Goal: Task Accomplishment & Management: Manage account settings

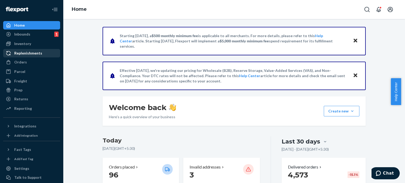
drag, startPoint x: 23, startPoint y: 60, endPoint x: 47, endPoint y: 53, distance: 25.7
click at [23, 60] on div "Orders" at bounding box center [20, 62] width 13 height 5
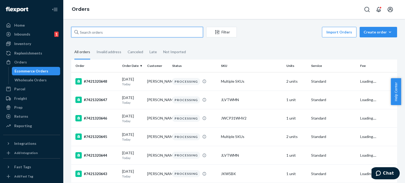
click at [109, 34] on input "text" at bounding box center [137, 32] width 132 height 11
paste input "7421319655"
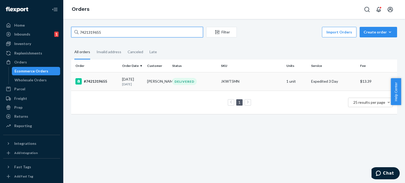
type input "7421319655"
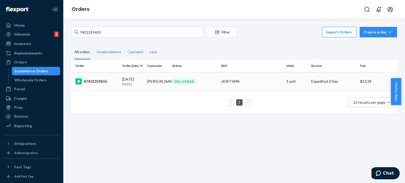
click at [159, 83] on td "[PERSON_NAME]" at bounding box center [157, 81] width 25 height 18
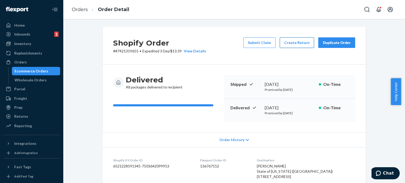
click at [287, 43] on button "Create Return" at bounding box center [297, 42] width 34 height 11
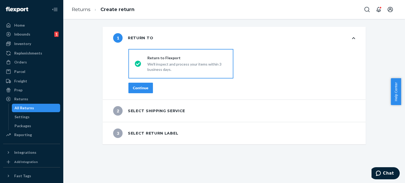
click at [145, 89] on div "Continue" at bounding box center [141, 87] width 16 height 5
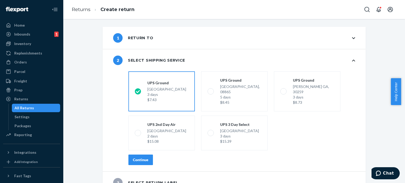
scroll to position [5, 0]
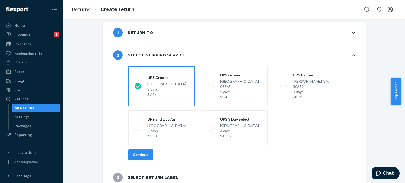
click at [135, 152] on div "Continue" at bounding box center [141, 154] width 16 height 5
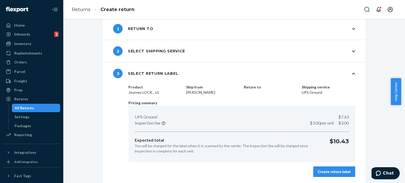
scroll to position [0, 0]
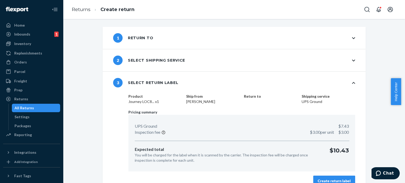
click at [344, 39] on div "1 Return to" at bounding box center [234, 38] width 263 height 22
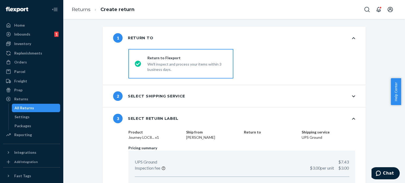
click at [197, 97] on div "2 Select shipping service" at bounding box center [234, 96] width 263 height 22
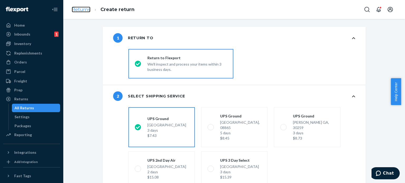
click at [77, 11] on link "Returns" at bounding box center [81, 10] width 19 height 6
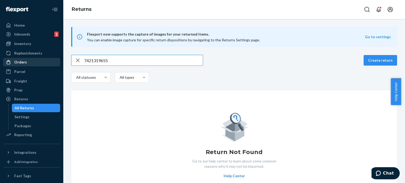
type input "7421319655"
click at [32, 59] on div "Orders" at bounding box center [32, 62] width 56 height 7
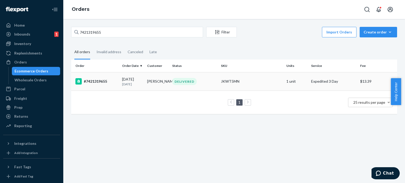
click at [121, 75] on td "09/15/2025 7 days ago" at bounding box center [132, 81] width 25 height 18
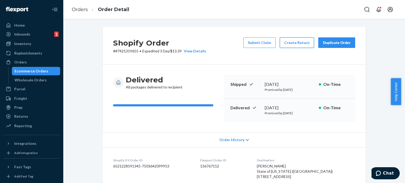
click at [284, 45] on button "Create Return" at bounding box center [297, 42] width 34 height 11
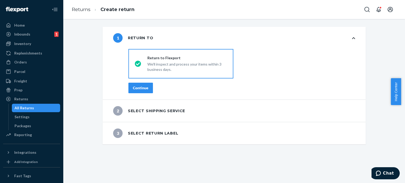
click at [139, 85] on div "Continue" at bounding box center [141, 87] width 16 height 5
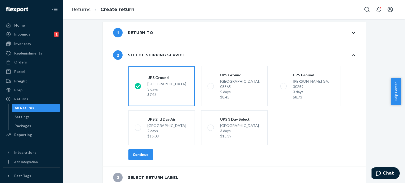
click at [147, 149] on button "Continue" at bounding box center [140, 154] width 25 height 11
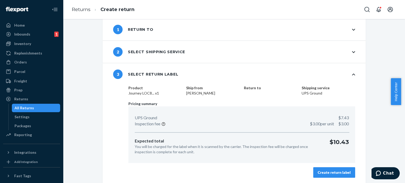
scroll to position [9, 0]
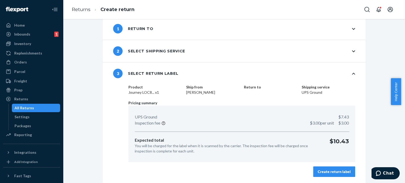
click at [337, 174] on div "Create return label" at bounding box center [334, 171] width 33 height 5
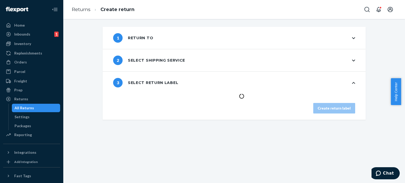
scroll to position [0, 0]
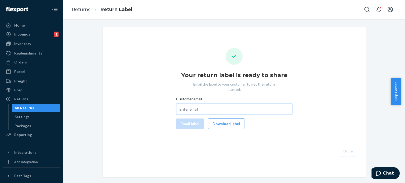
click at [200, 104] on input "Customer email" at bounding box center [234, 109] width 116 height 11
paste input "[EMAIL_ADDRESS][DOMAIN_NAME]"
type input "[EMAIL_ADDRESS][DOMAIN_NAME]"
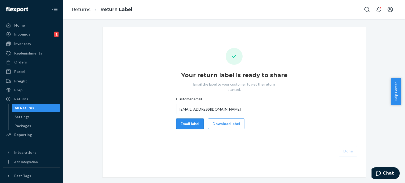
click at [188, 119] on button "Email label" at bounding box center [190, 124] width 28 height 11
click at [228, 119] on button "Download label" at bounding box center [226, 124] width 36 height 11
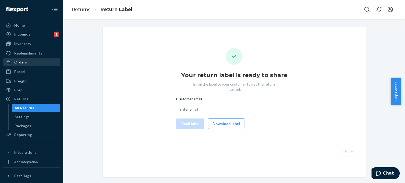
click at [21, 60] on div "Orders" at bounding box center [20, 62] width 13 height 5
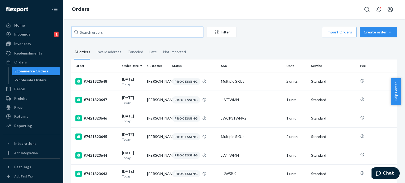
click at [119, 31] on input "text" at bounding box center [137, 32] width 132 height 11
paste input "7421319656"
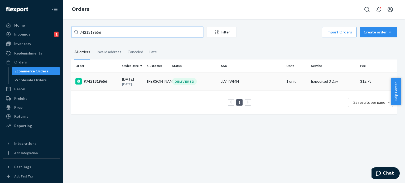
type input "7421319656"
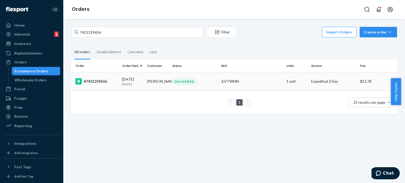
click at [190, 80] on div "DELIVERED" at bounding box center [184, 81] width 25 height 7
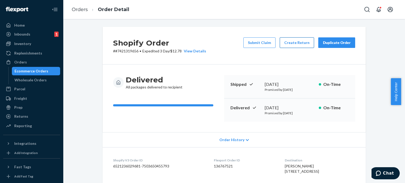
click at [295, 42] on button "Create Return" at bounding box center [297, 42] width 34 height 11
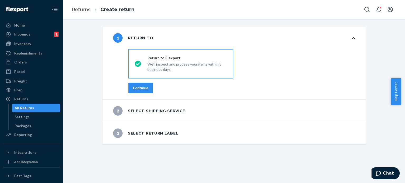
click at [143, 89] on div "Continue" at bounding box center [141, 87] width 16 height 5
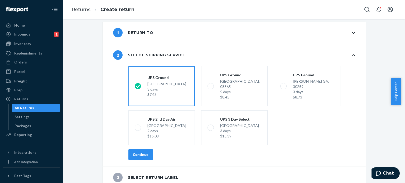
click at [145, 152] on div "Continue" at bounding box center [141, 154] width 16 height 5
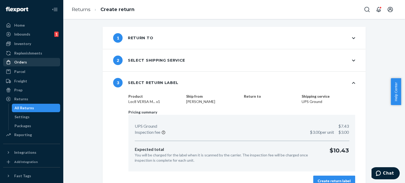
click at [32, 59] on div "Orders" at bounding box center [32, 62] width 56 height 7
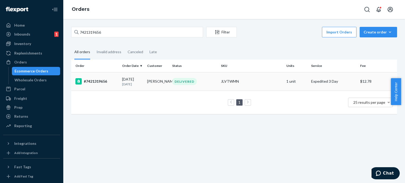
click at [190, 85] on td "DELIVERED" at bounding box center [194, 81] width 49 height 18
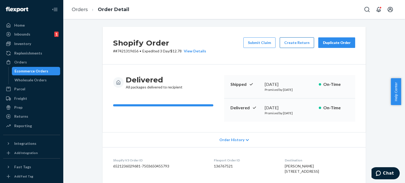
click at [288, 46] on button "Create Return" at bounding box center [297, 42] width 34 height 11
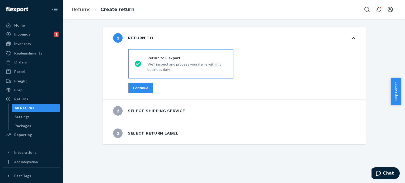
click at [143, 83] on button "Continue" at bounding box center [140, 88] width 25 height 11
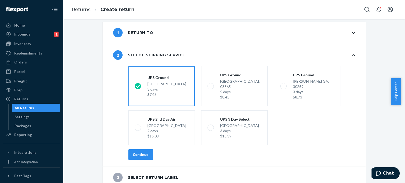
click at [139, 152] on div "Continue" at bounding box center [141, 154] width 16 height 5
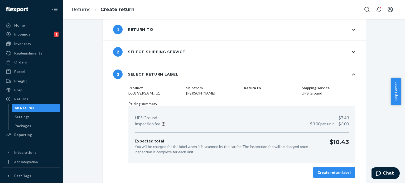
scroll to position [9, 0]
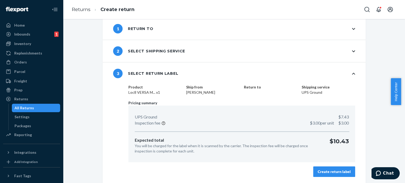
click at [324, 174] on div "Create return label" at bounding box center [334, 171] width 33 height 5
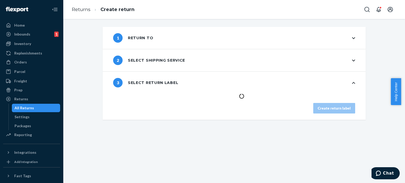
scroll to position [0, 0]
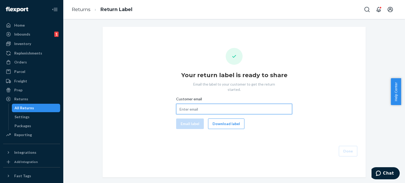
click at [229, 104] on input "Customer email" at bounding box center [234, 109] width 116 height 11
paste input "[EMAIL_ADDRESS][DOMAIN_NAME]"
type input "[EMAIL_ADDRESS][DOMAIN_NAME]"
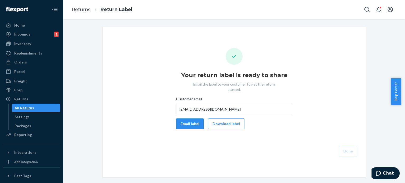
click at [187, 119] on button "Email label" at bounding box center [190, 124] width 28 height 11
click at [234, 119] on button "Download label" at bounding box center [226, 124] width 36 height 11
